Goal: Navigation & Orientation: Understand site structure

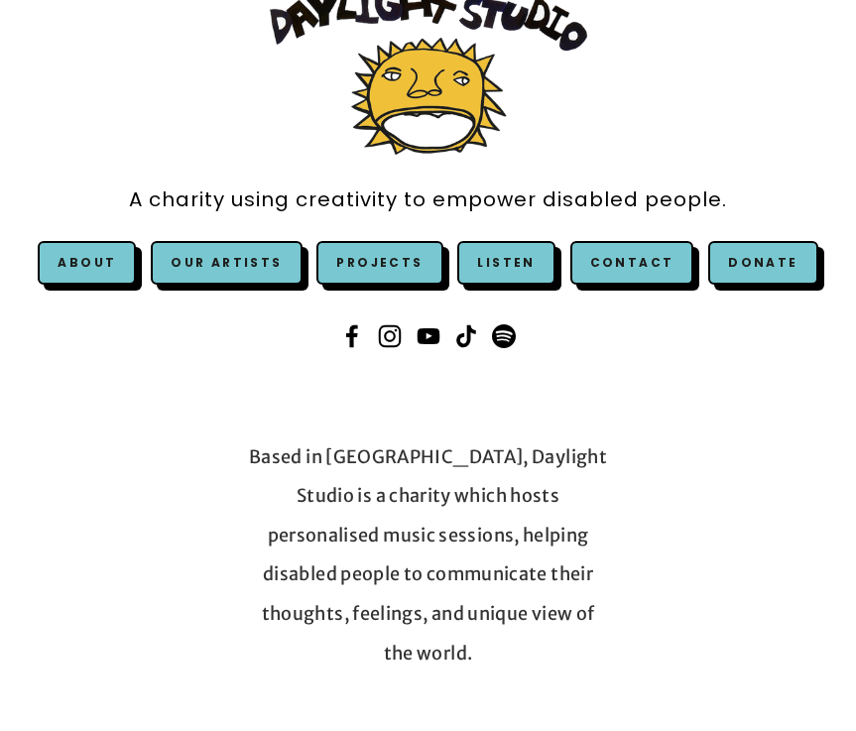
scroll to position [164, 0]
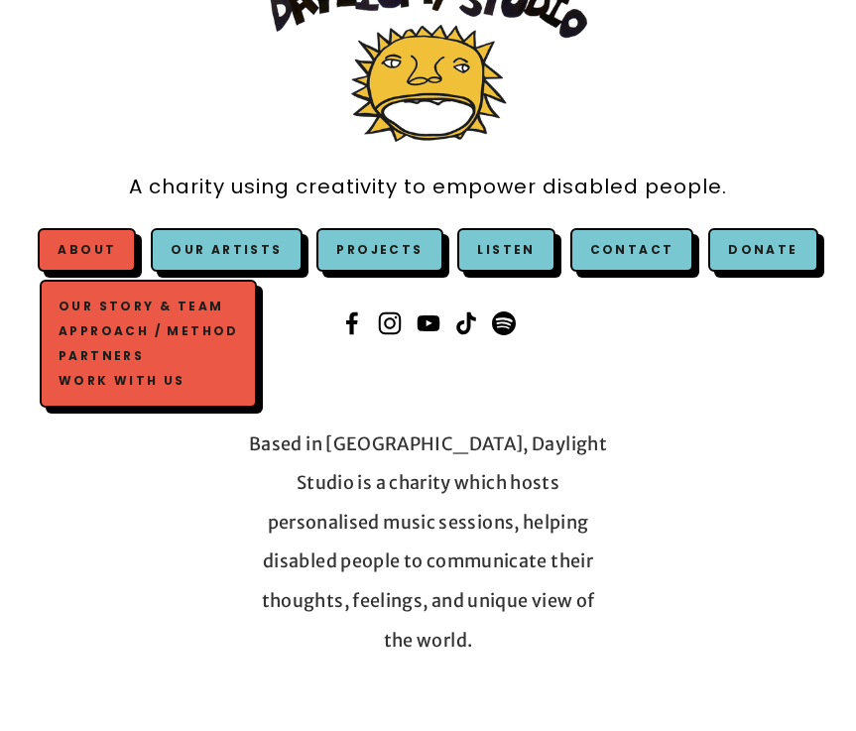
click at [136, 312] on link "Our Story & Team" at bounding box center [148, 306] width 189 height 25
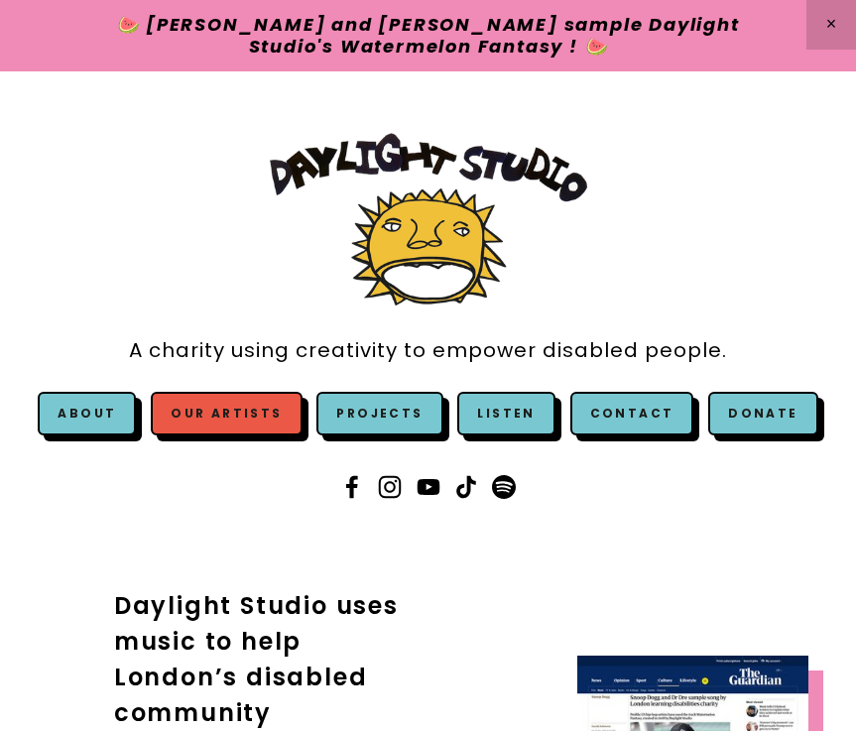
click at [246, 418] on link "Our Artists" at bounding box center [226, 414] width 151 height 44
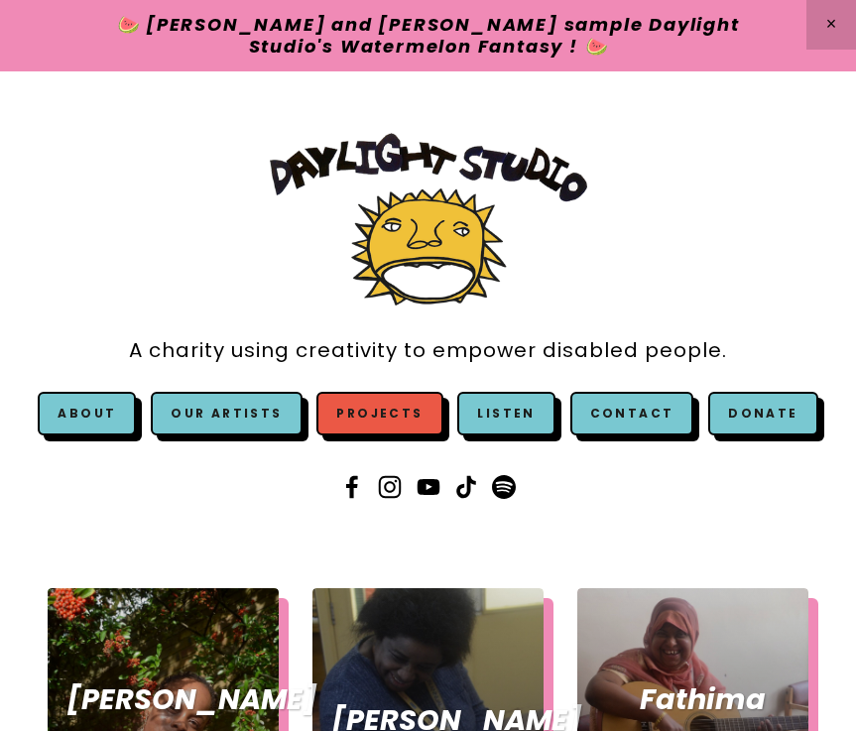
click at [401, 409] on link "Projects" at bounding box center [379, 414] width 126 height 44
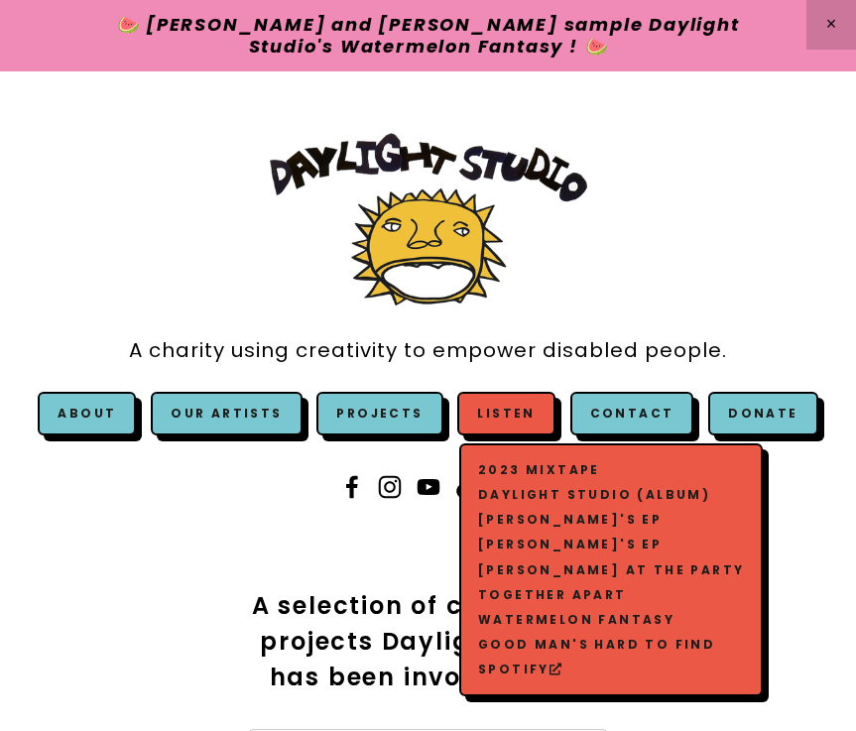
click at [544, 567] on link "[PERSON_NAME] at The Party" at bounding box center [611, 569] width 276 height 25
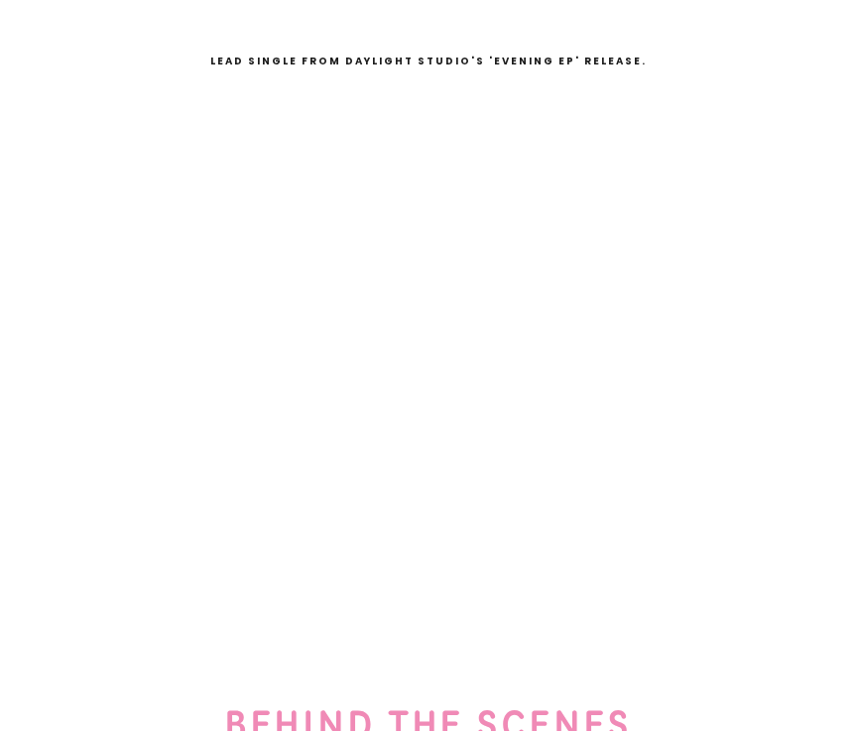
scroll to position [570, 0]
